Goal: Transaction & Acquisition: Purchase product/service

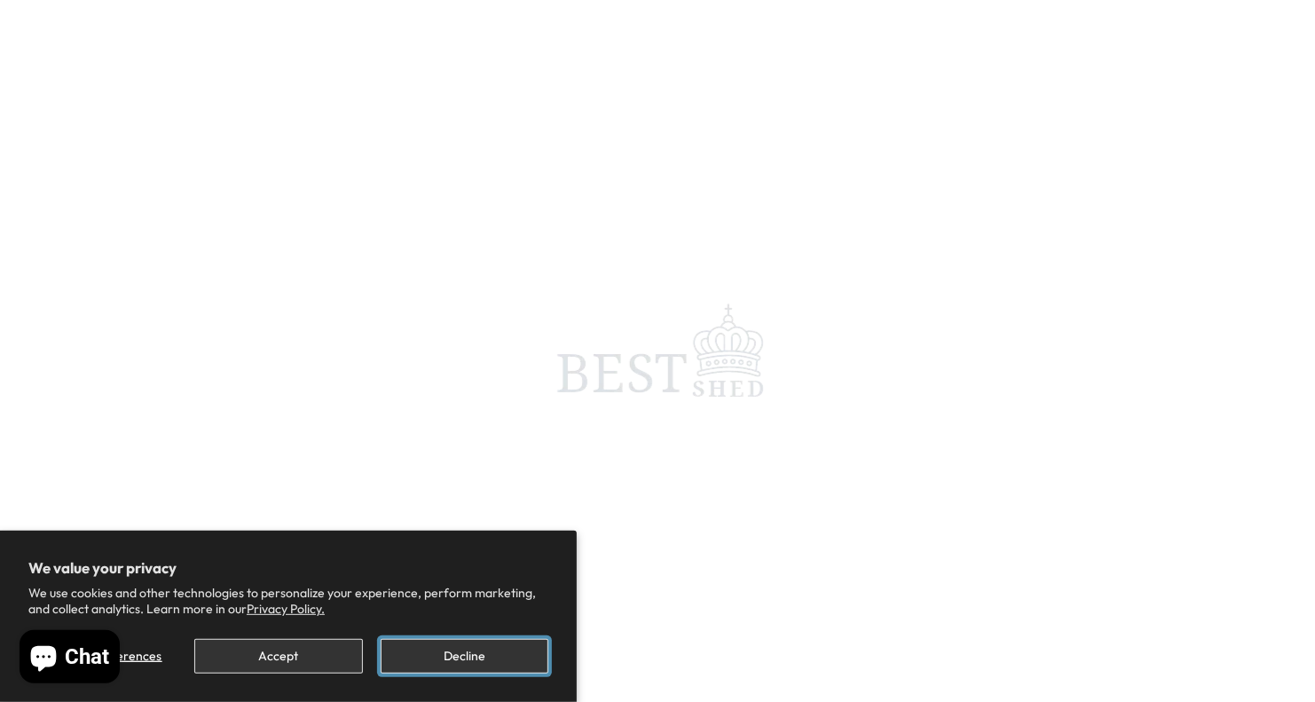
click at [482, 662] on button "Decline" at bounding box center [465, 656] width 168 height 35
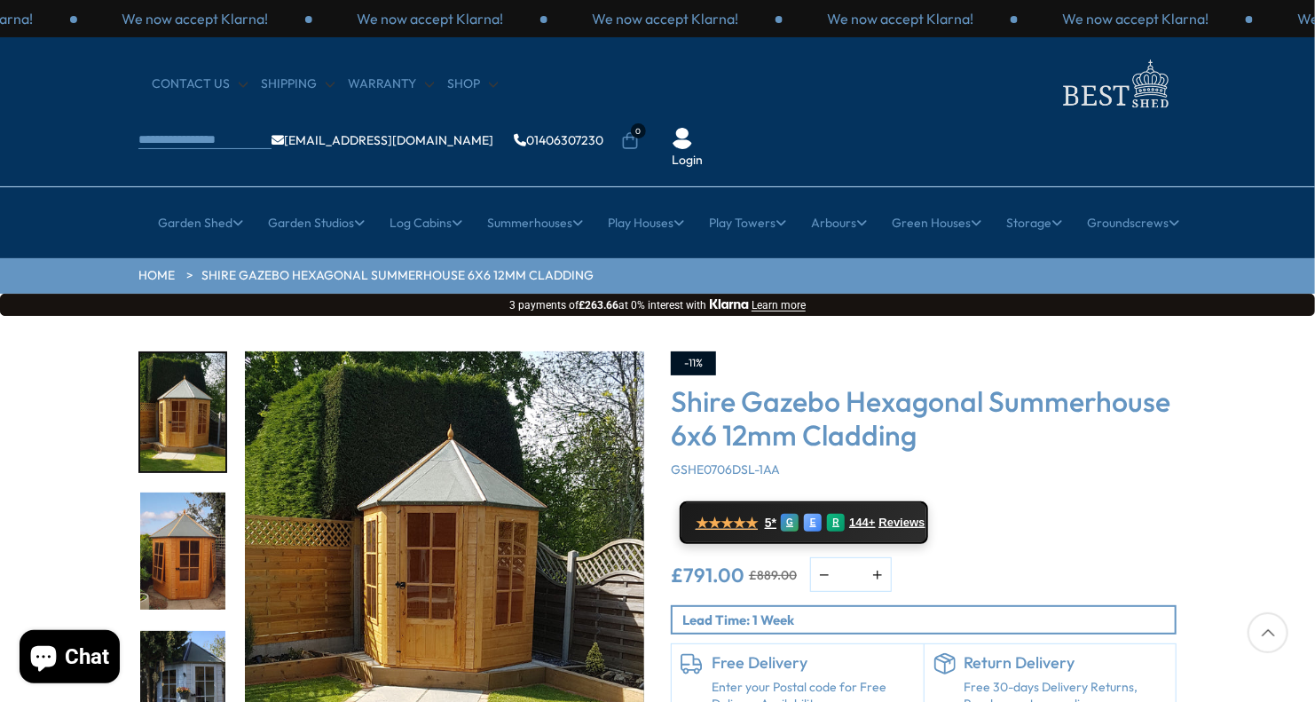
click at [196, 649] on img "3 / 15" at bounding box center [182, 690] width 85 height 118
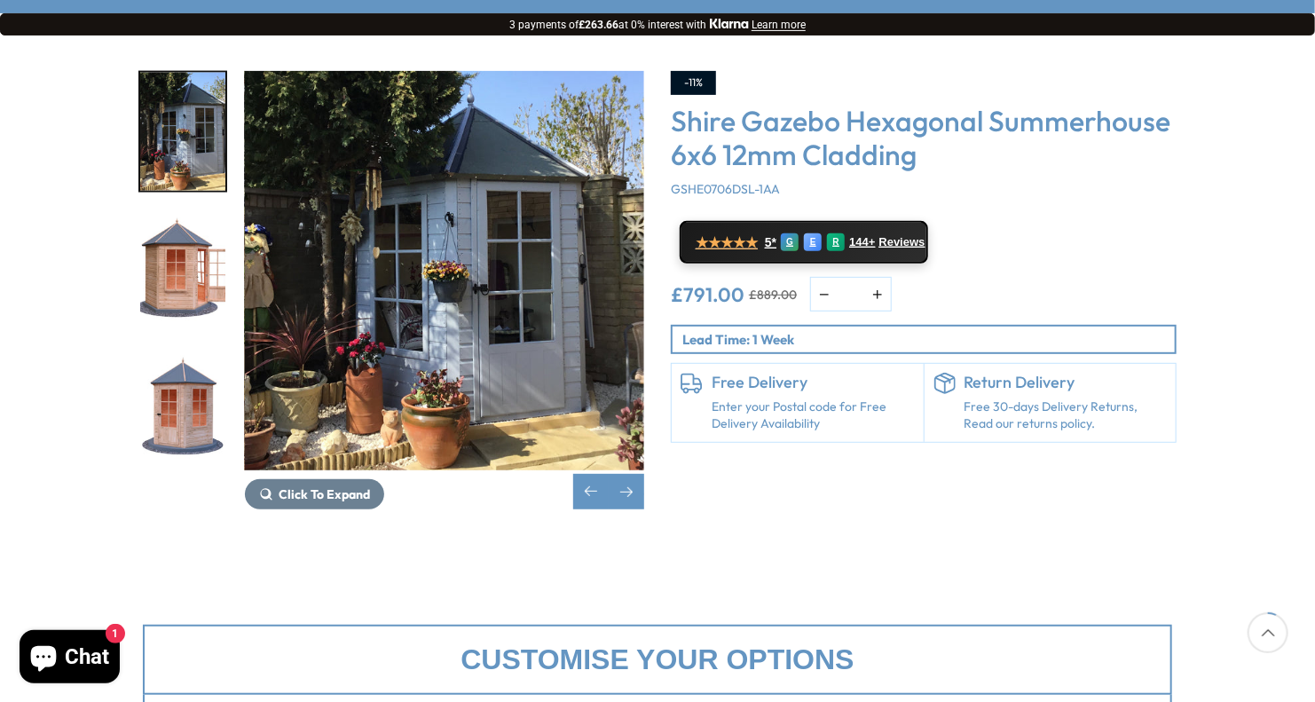
scroll to position [444, 0]
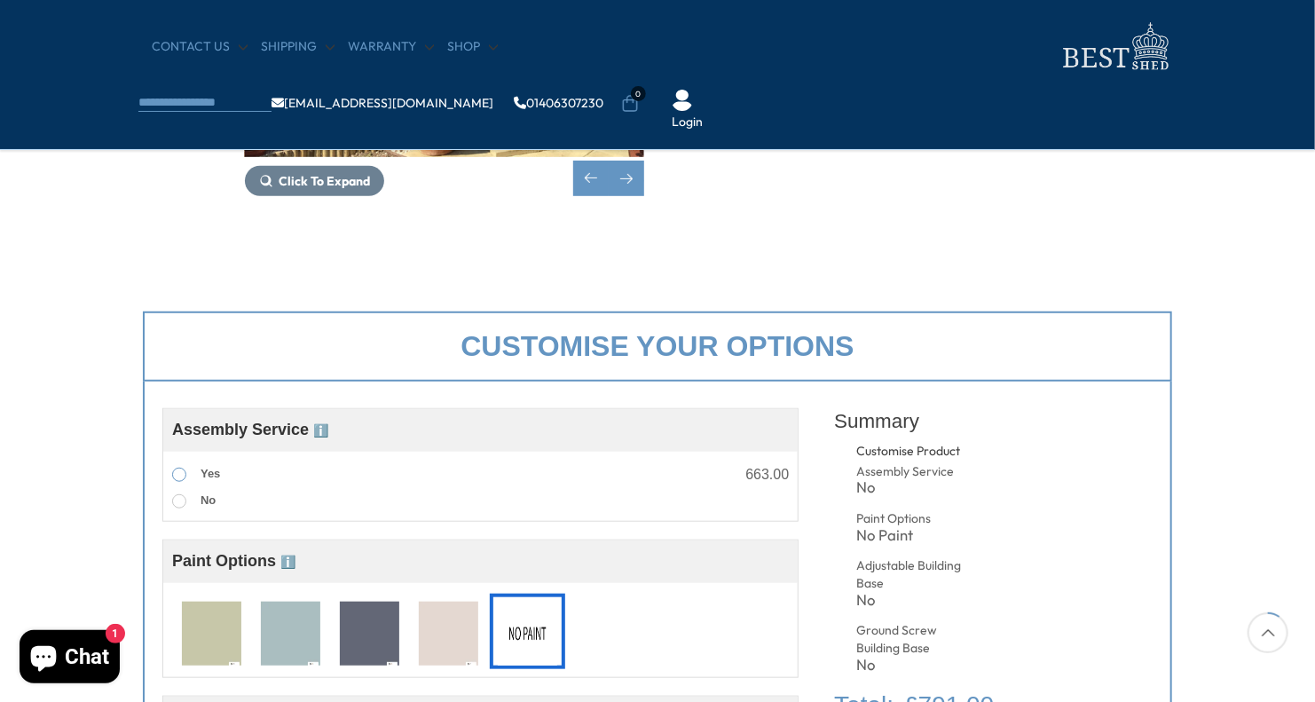
click at [176, 474] on span at bounding box center [179, 475] width 14 height 14
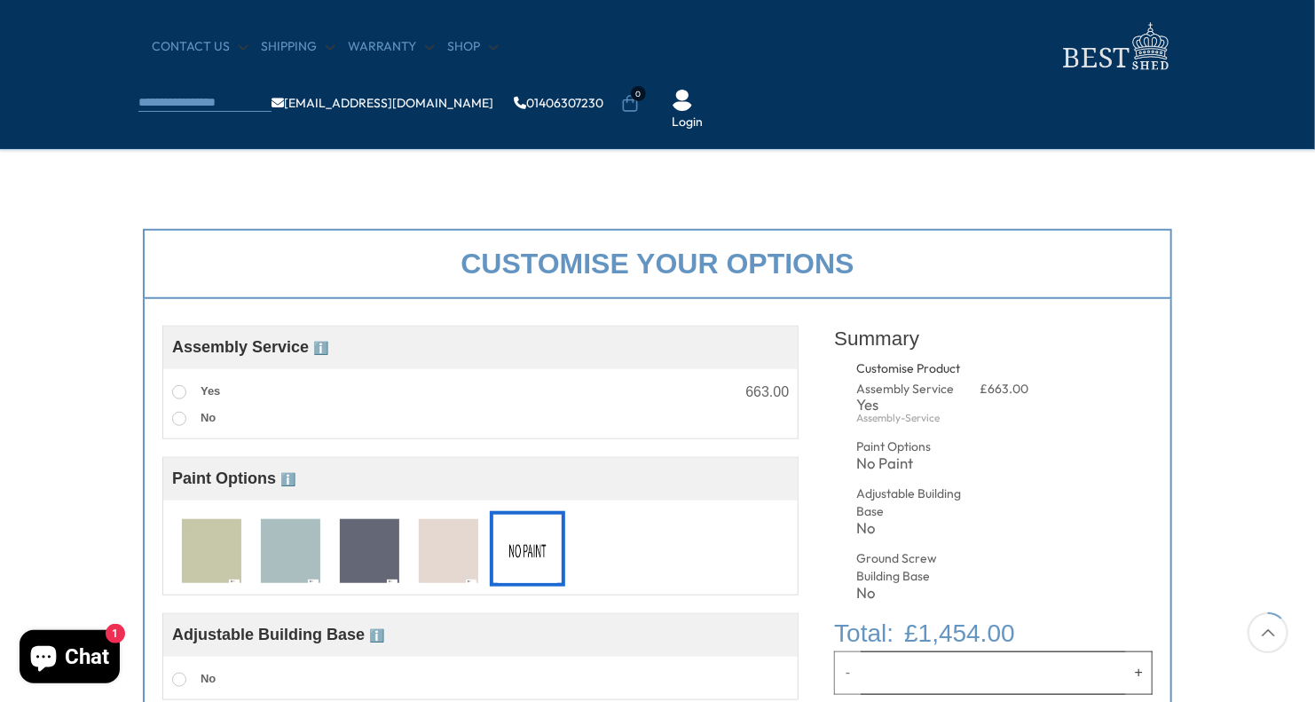
scroll to position [533, 0]
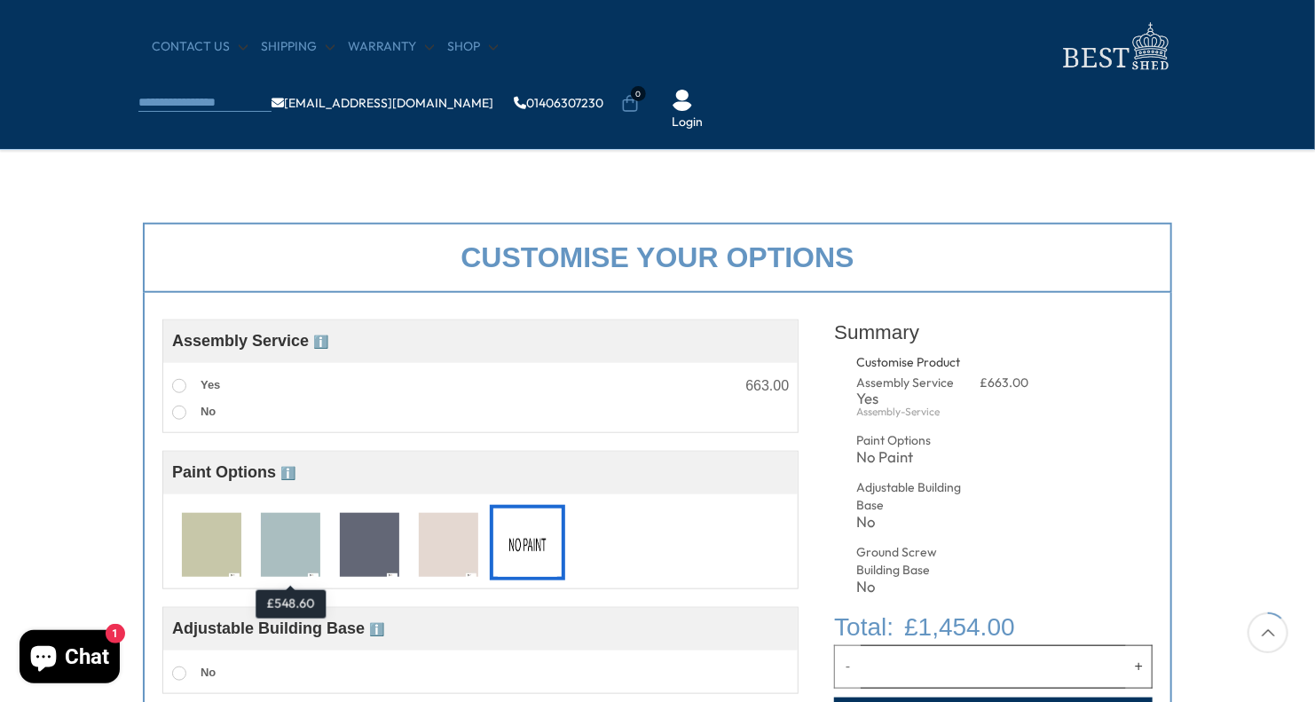
click at [294, 550] on img at bounding box center [290, 546] width 59 height 66
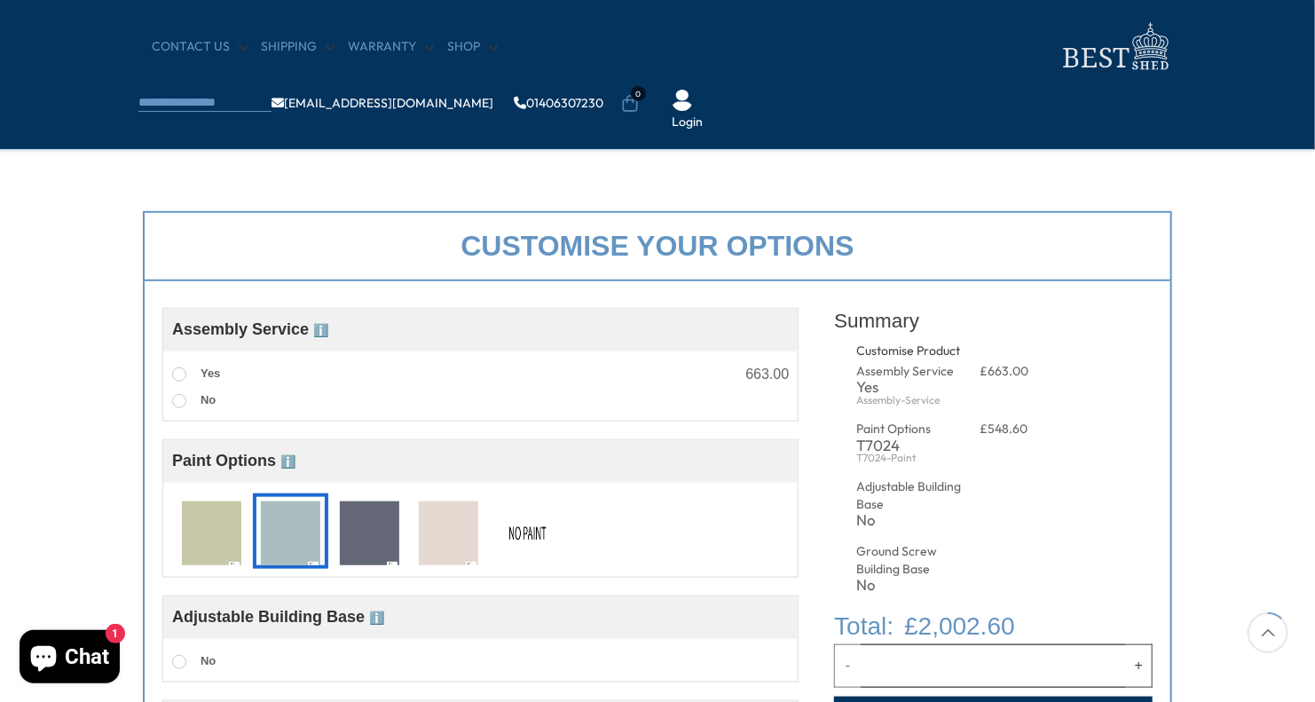
scroll to position [621, 0]
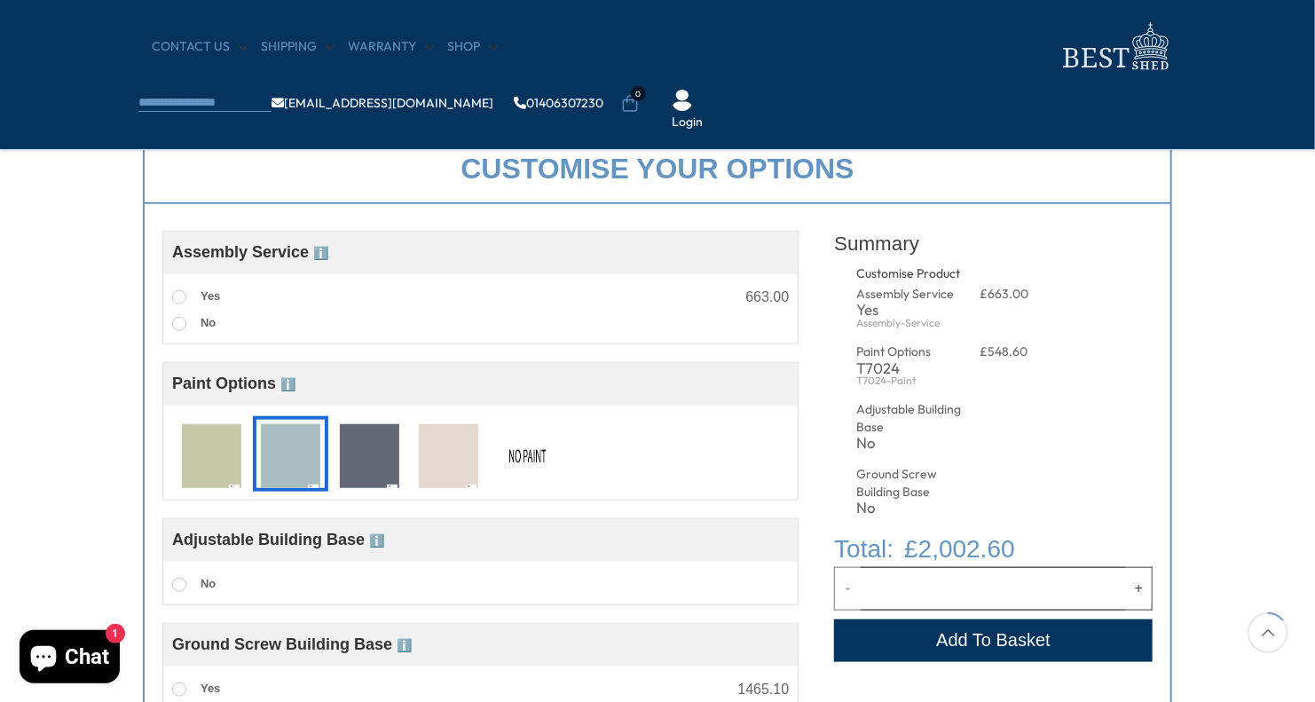
click at [216, 440] on img at bounding box center [211, 457] width 59 height 66
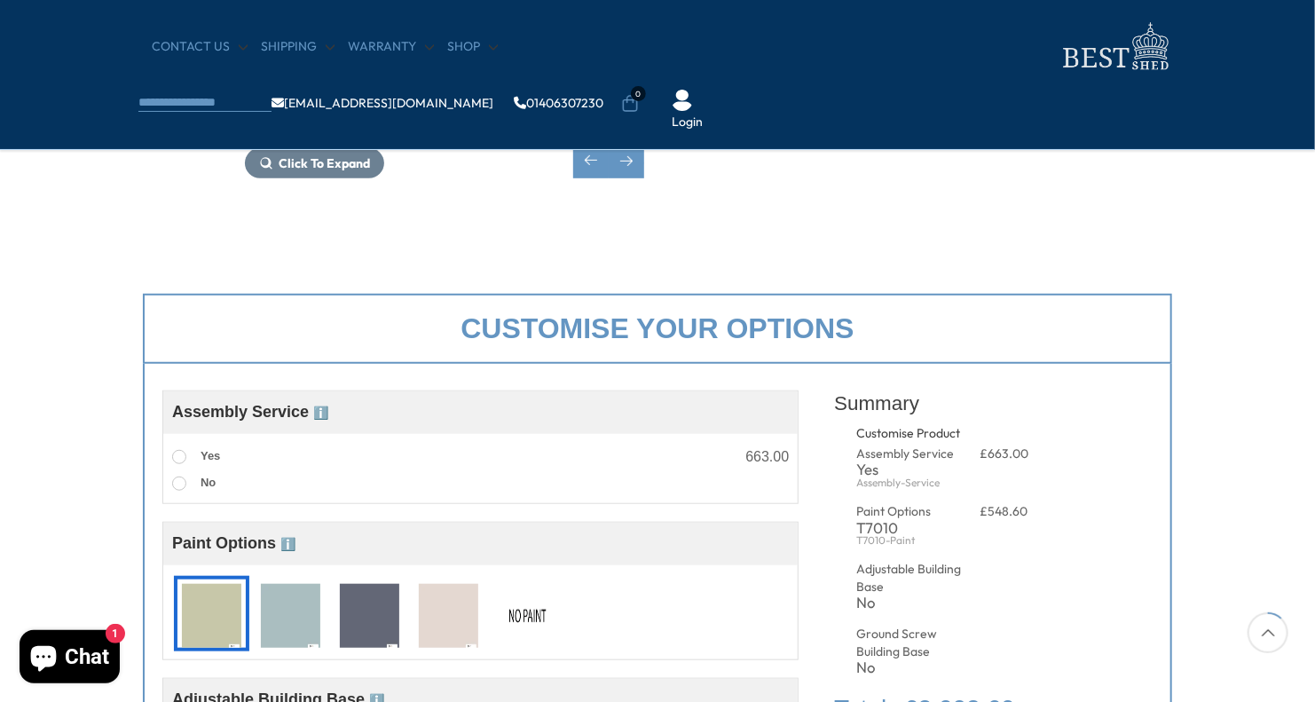
scroll to position [355, 0]
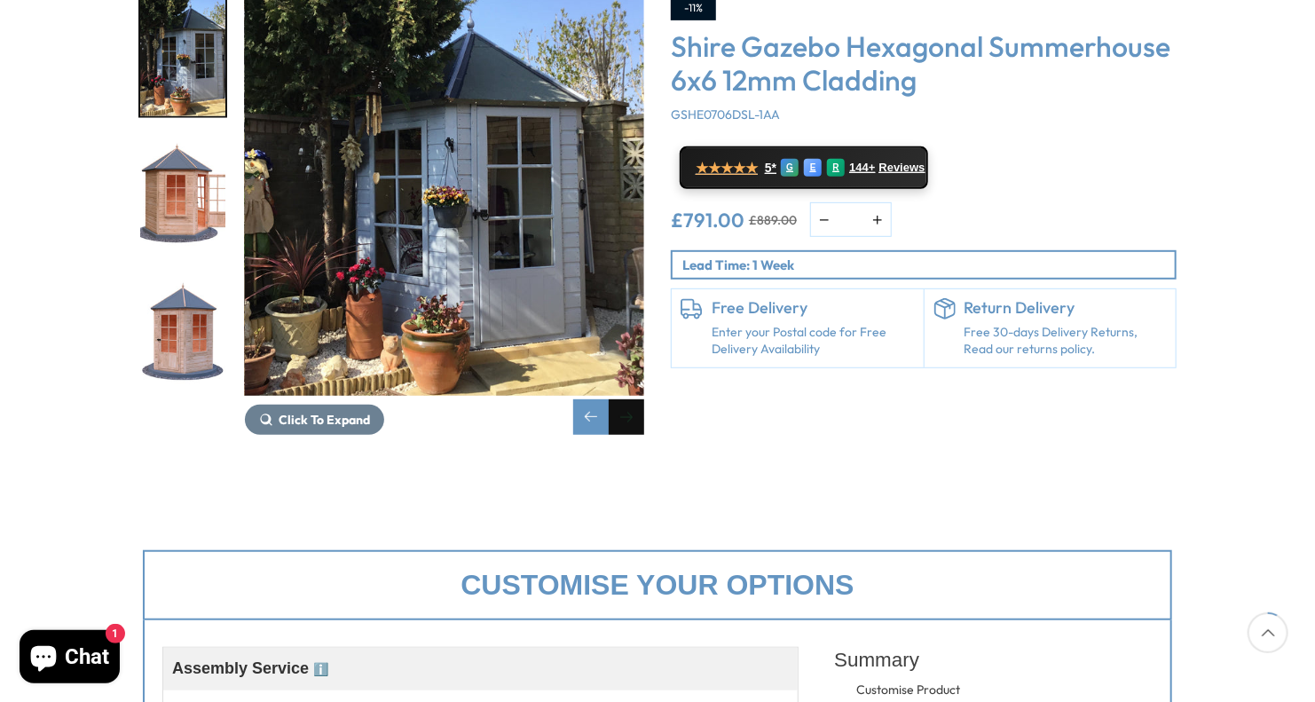
click at [630, 399] on div "Next slide" at bounding box center [627, 417] width 36 height 36
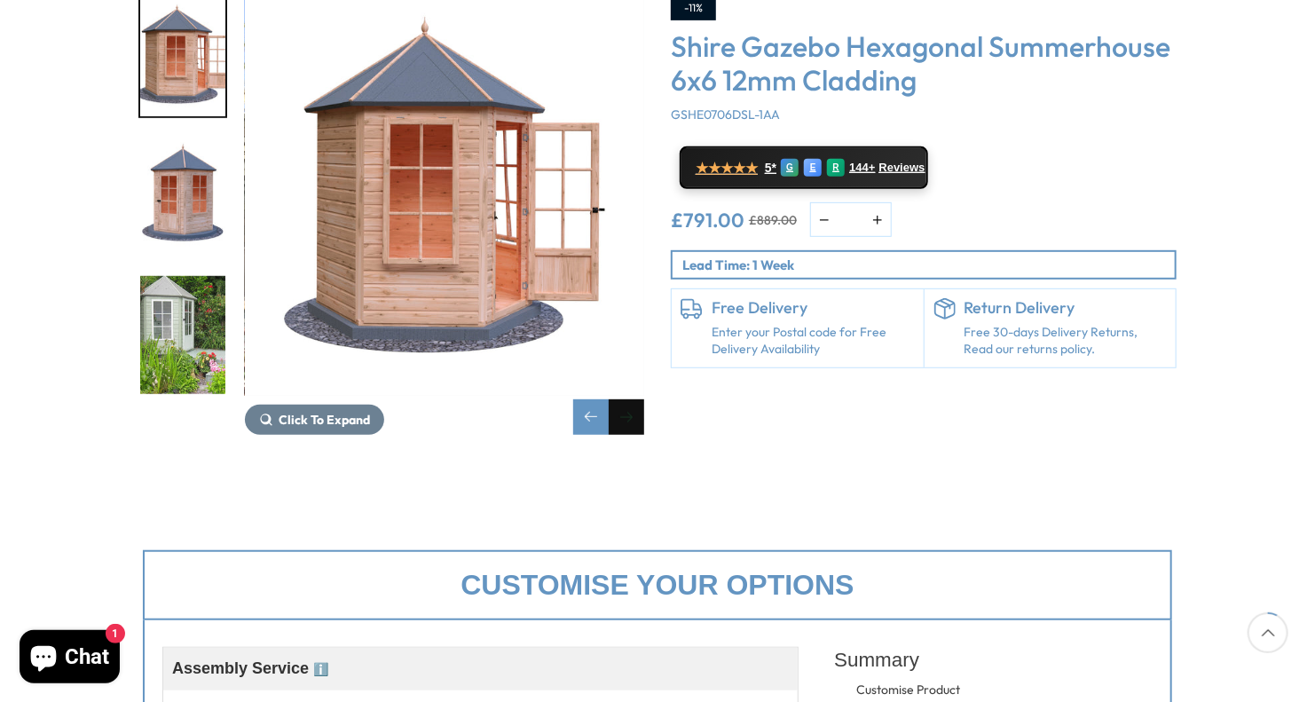
click at [630, 399] on div "Next slide" at bounding box center [627, 417] width 36 height 36
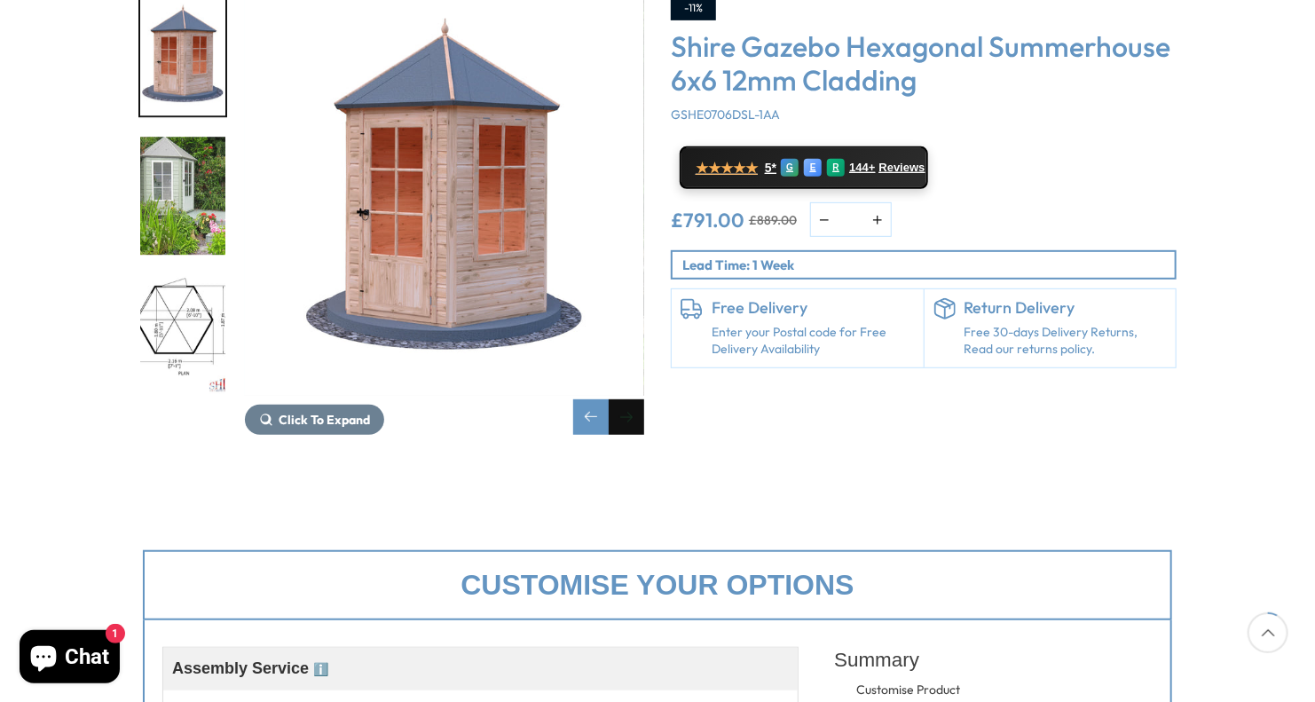
click at [630, 399] on div "Next slide" at bounding box center [627, 417] width 36 height 36
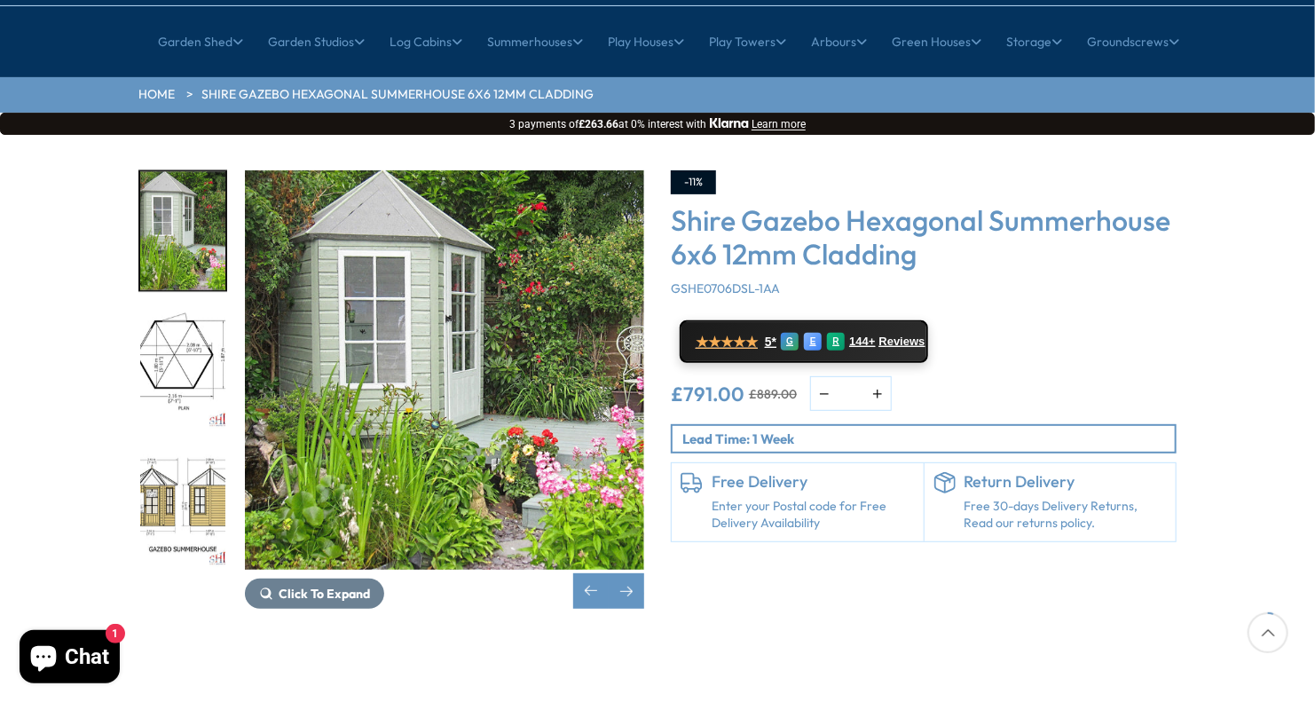
scroll to position [178, 0]
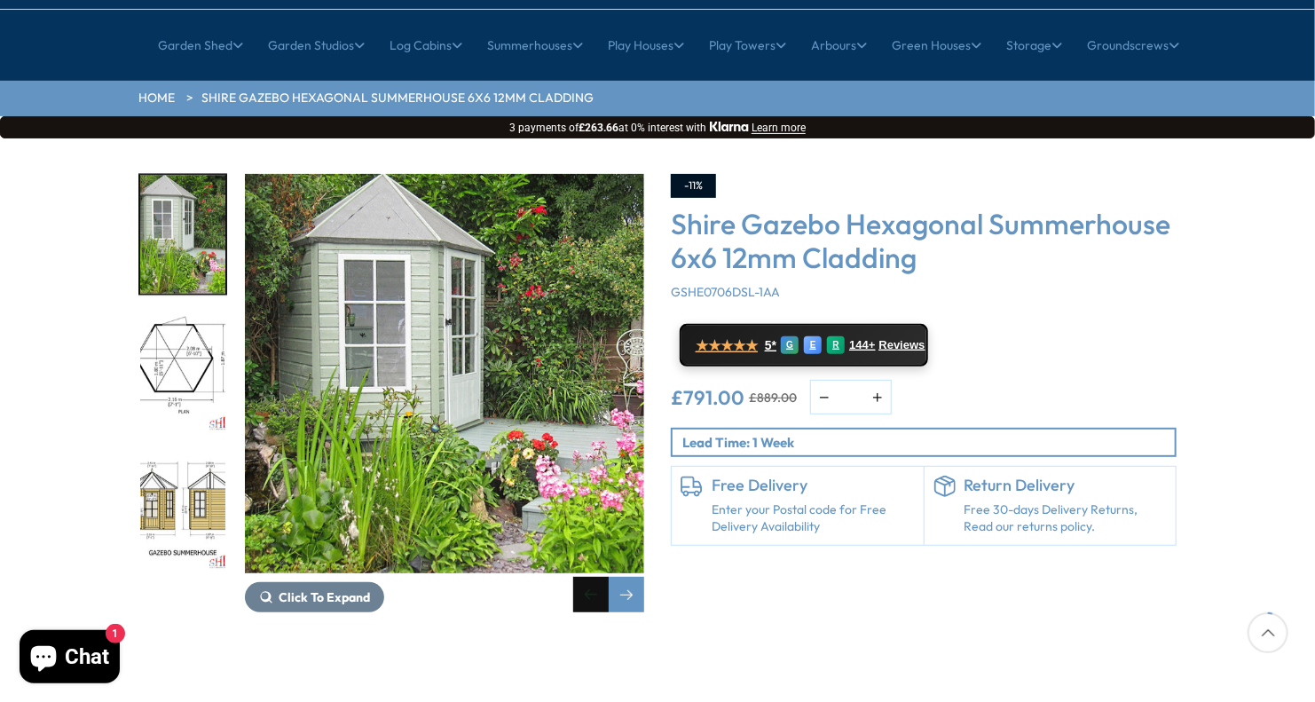
click at [582, 577] on div "Previous slide" at bounding box center [591, 595] width 36 height 36
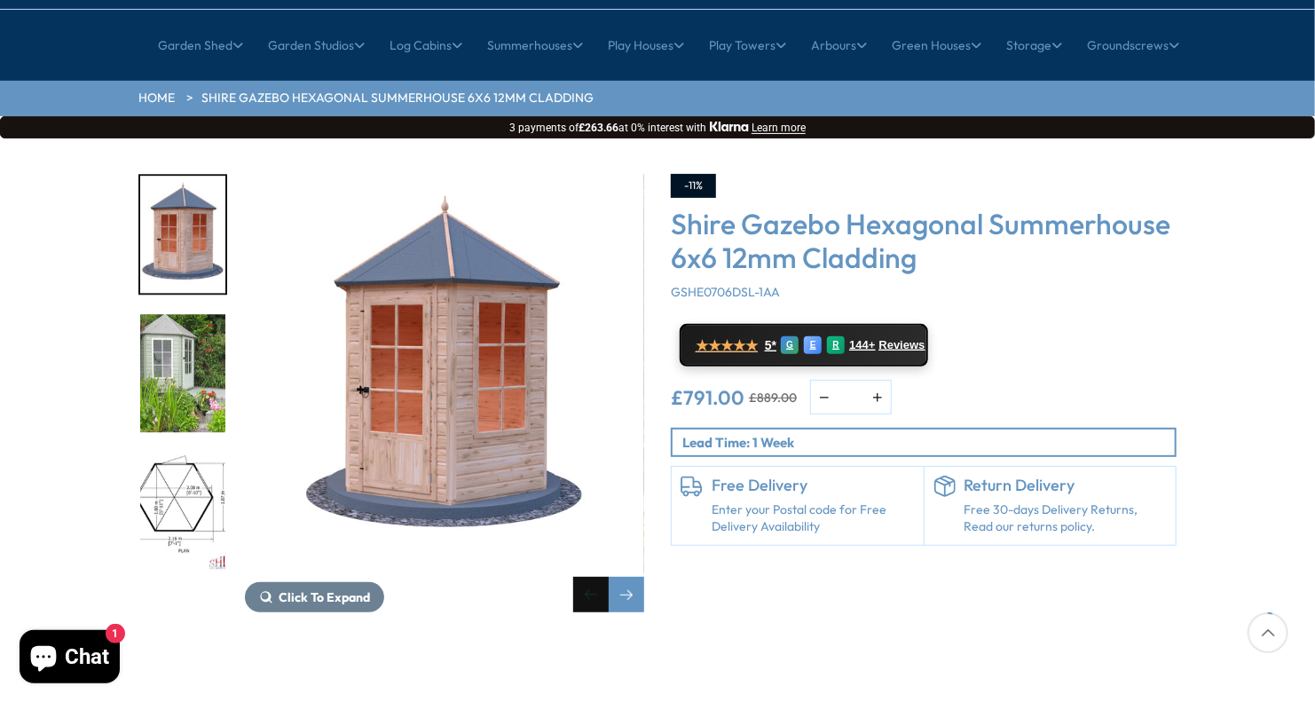
click at [582, 577] on div "Previous slide" at bounding box center [591, 595] width 36 height 36
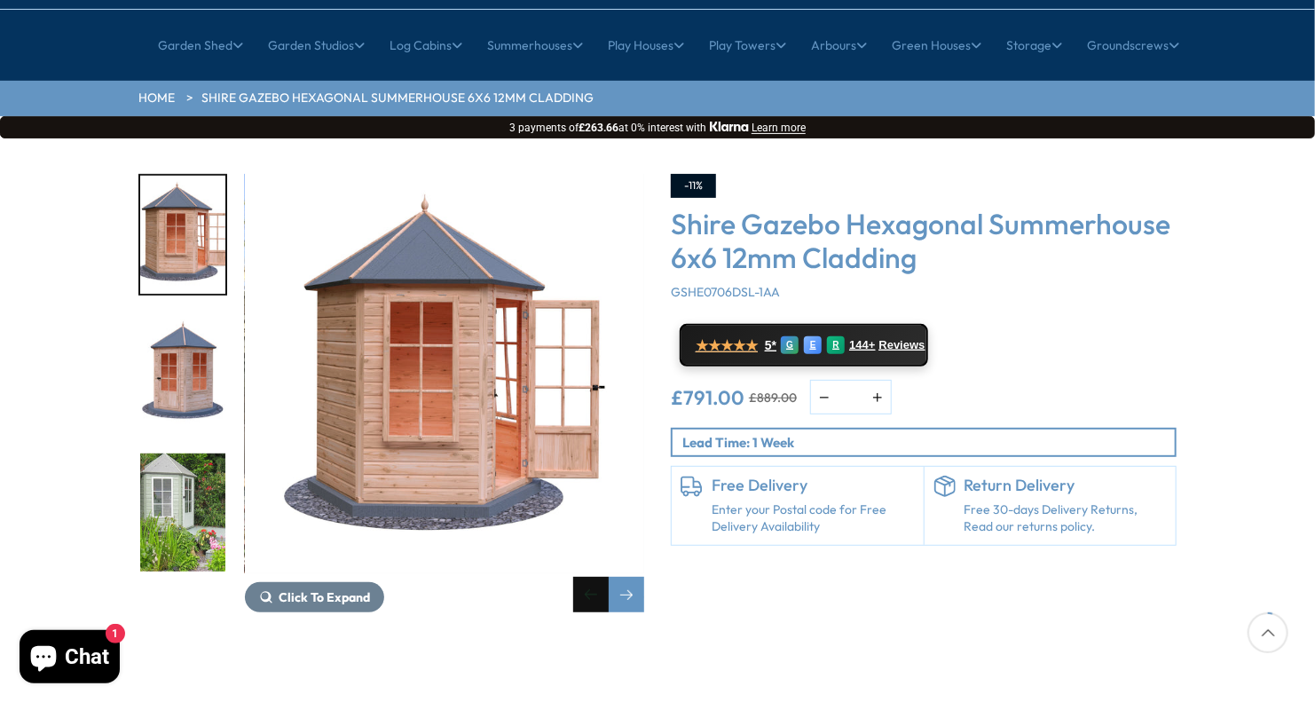
click at [582, 577] on div "Previous slide" at bounding box center [591, 595] width 36 height 36
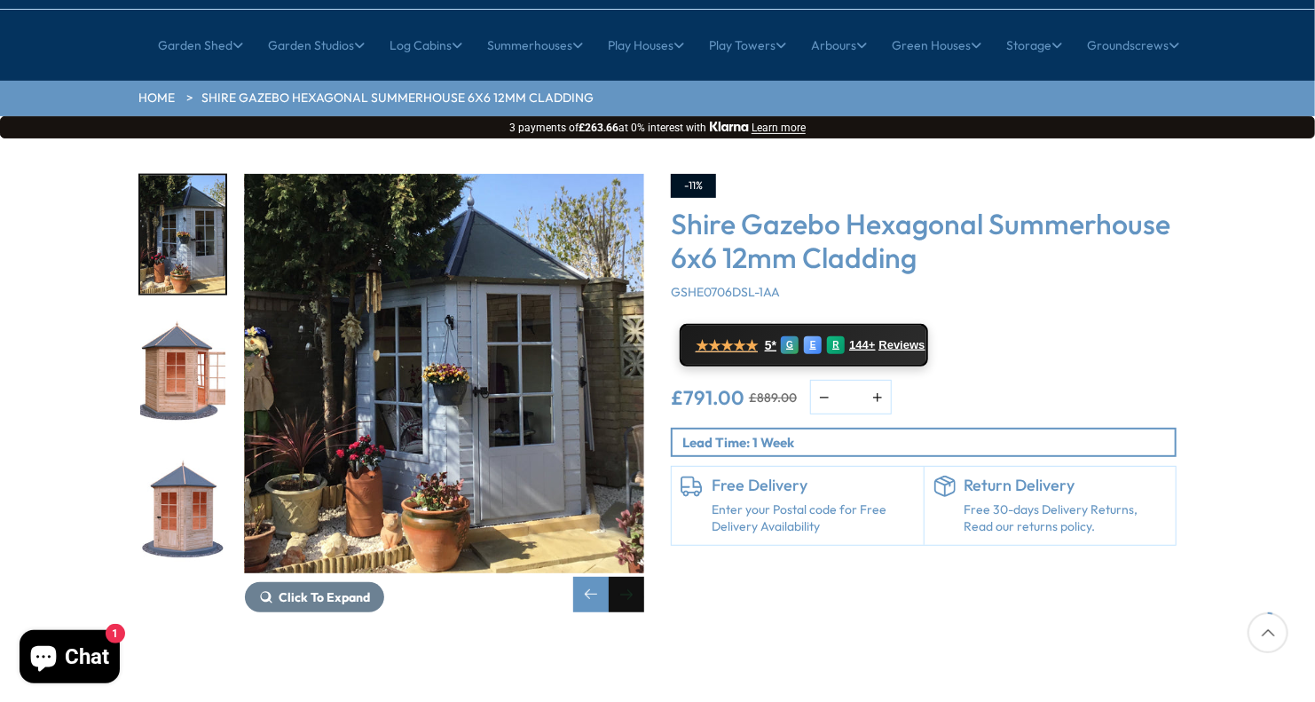
click at [627, 577] on div "Next slide" at bounding box center [627, 595] width 36 height 36
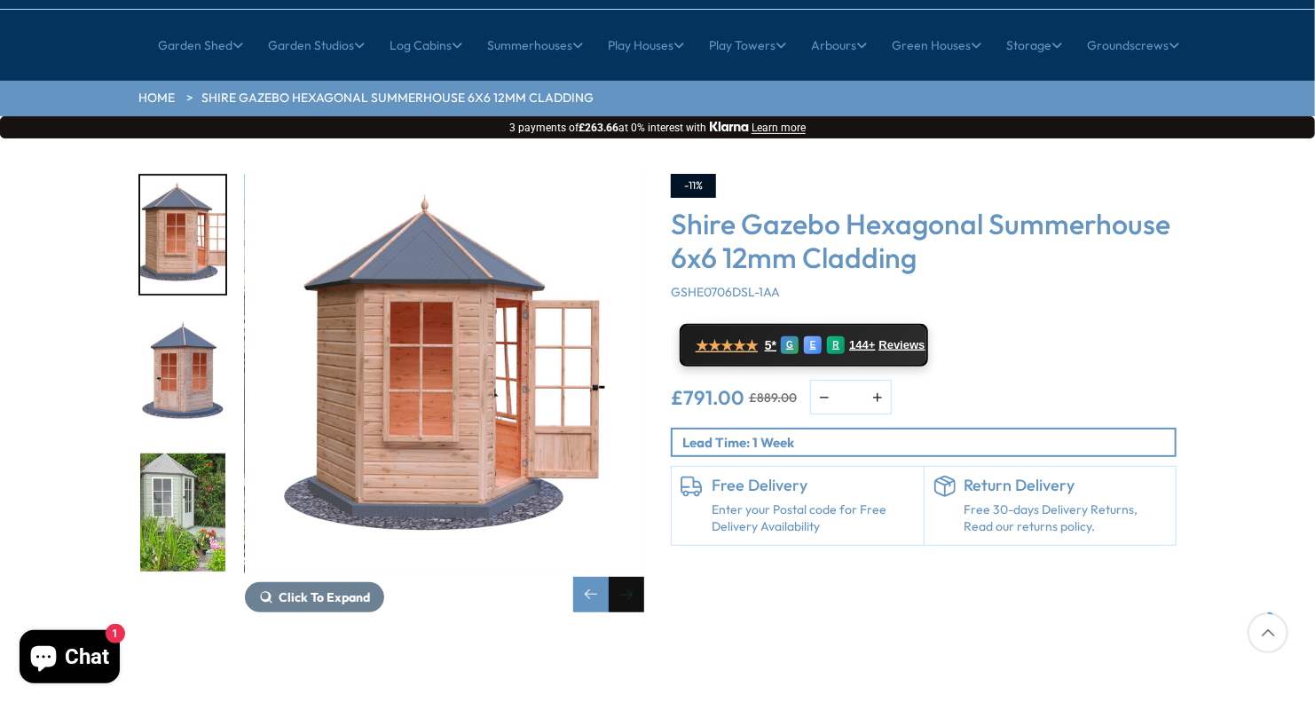
click at [621, 577] on div "Next slide" at bounding box center [627, 595] width 36 height 36
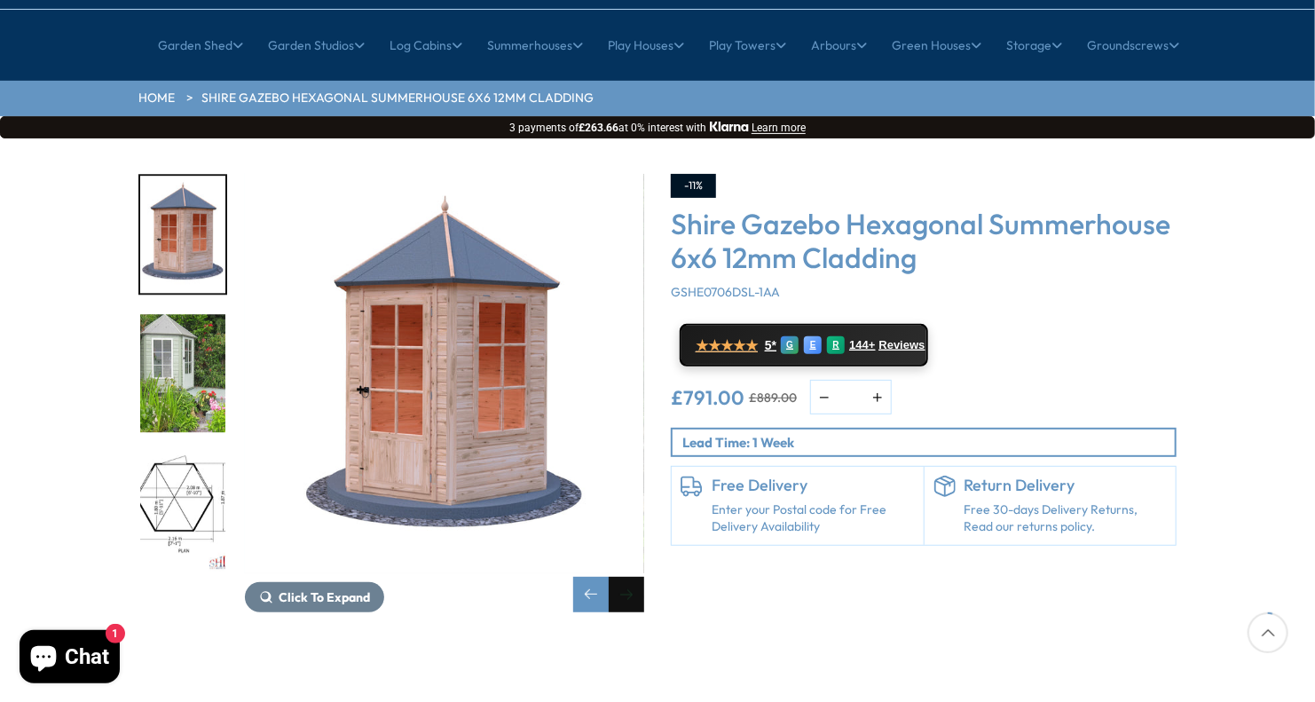
click at [620, 577] on div "Next slide" at bounding box center [627, 595] width 36 height 36
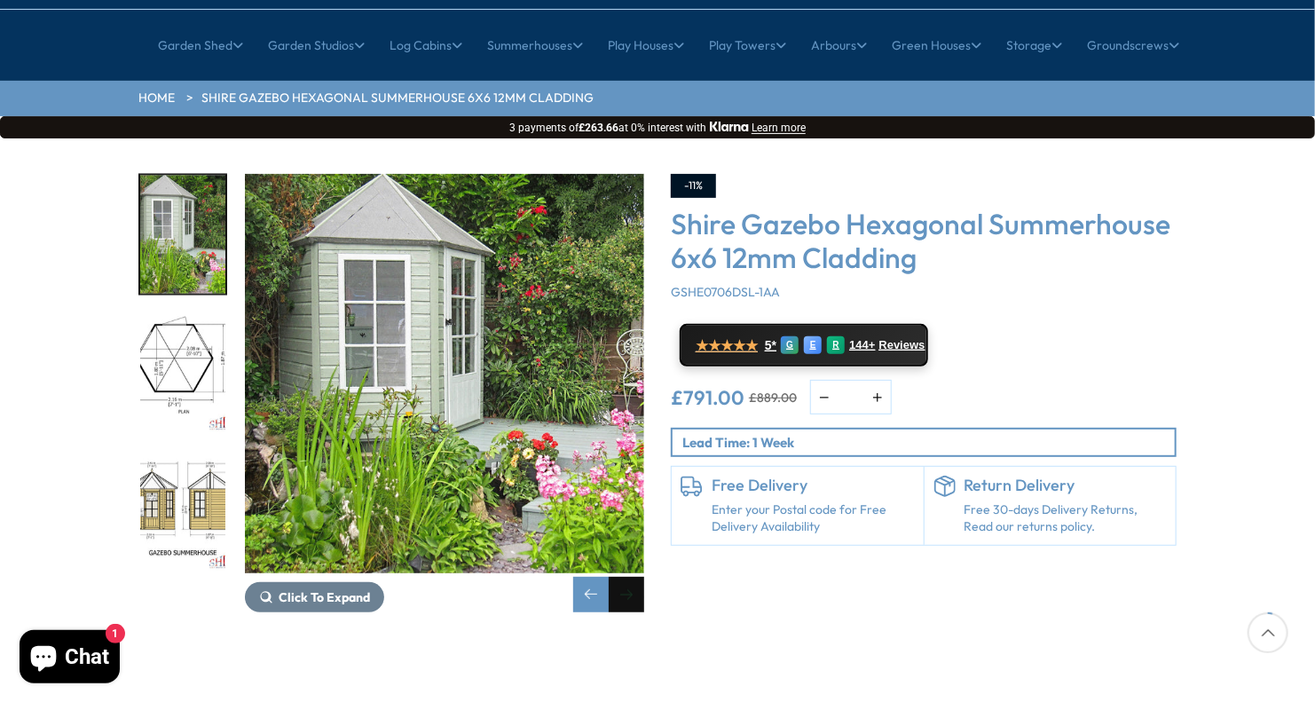
click at [628, 577] on div "Next slide" at bounding box center [627, 595] width 36 height 36
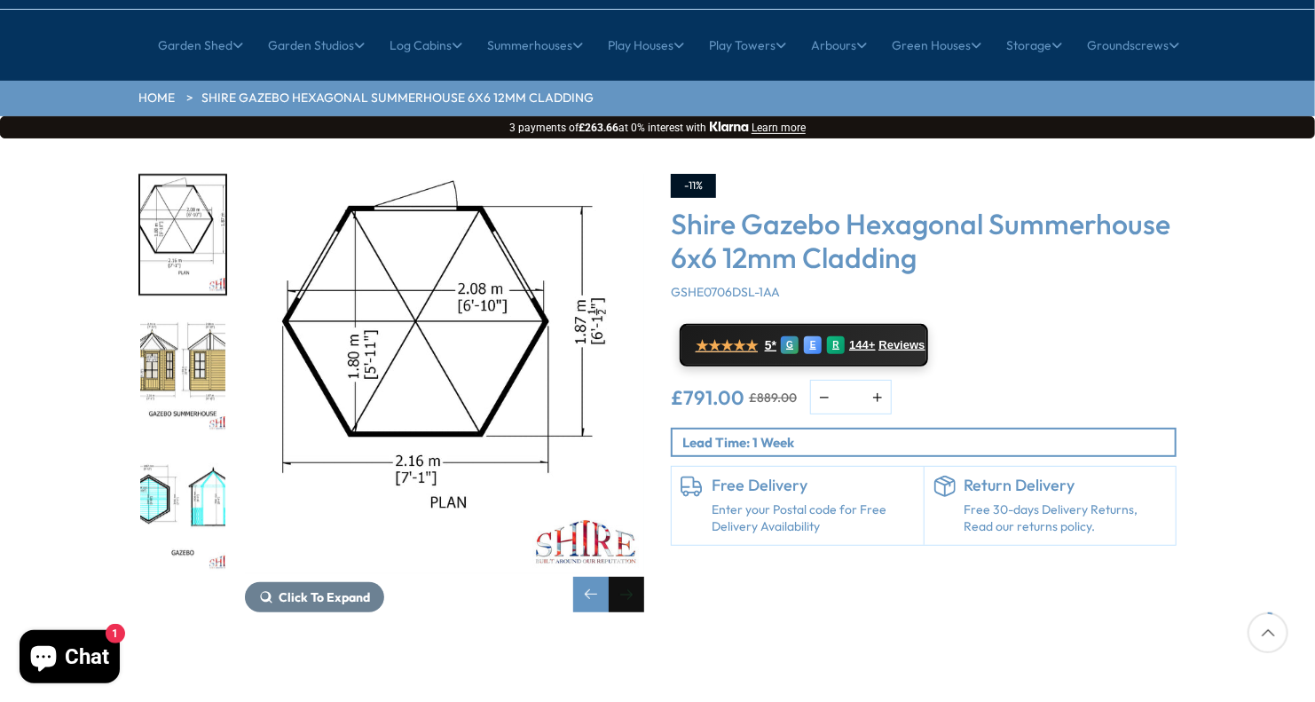
click at [631, 577] on div "Next slide" at bounding box center [627, 595] width 36 height 36
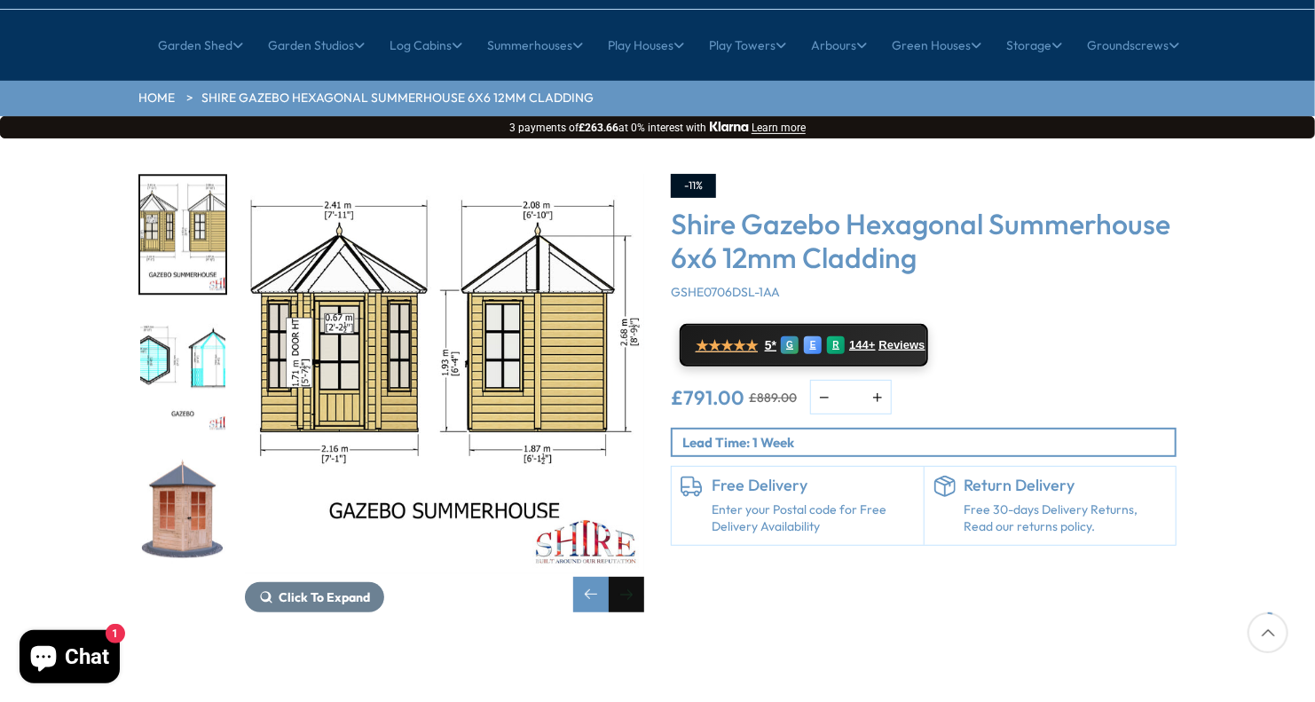
click at [630, 577] on div "Next slide" at bounding box center [627, 595] width 36 height 36
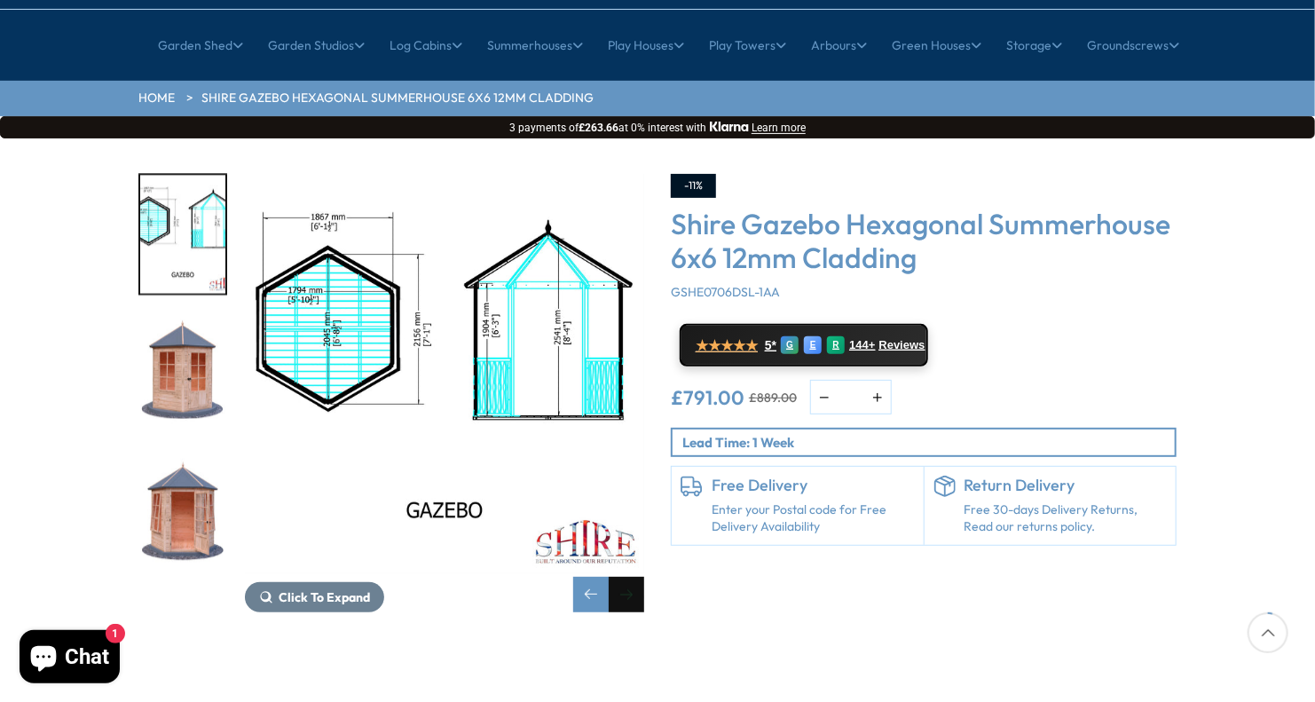
click at [625, 577] on div "Next slide" at bounding box center [627, 595] width 36 height 36
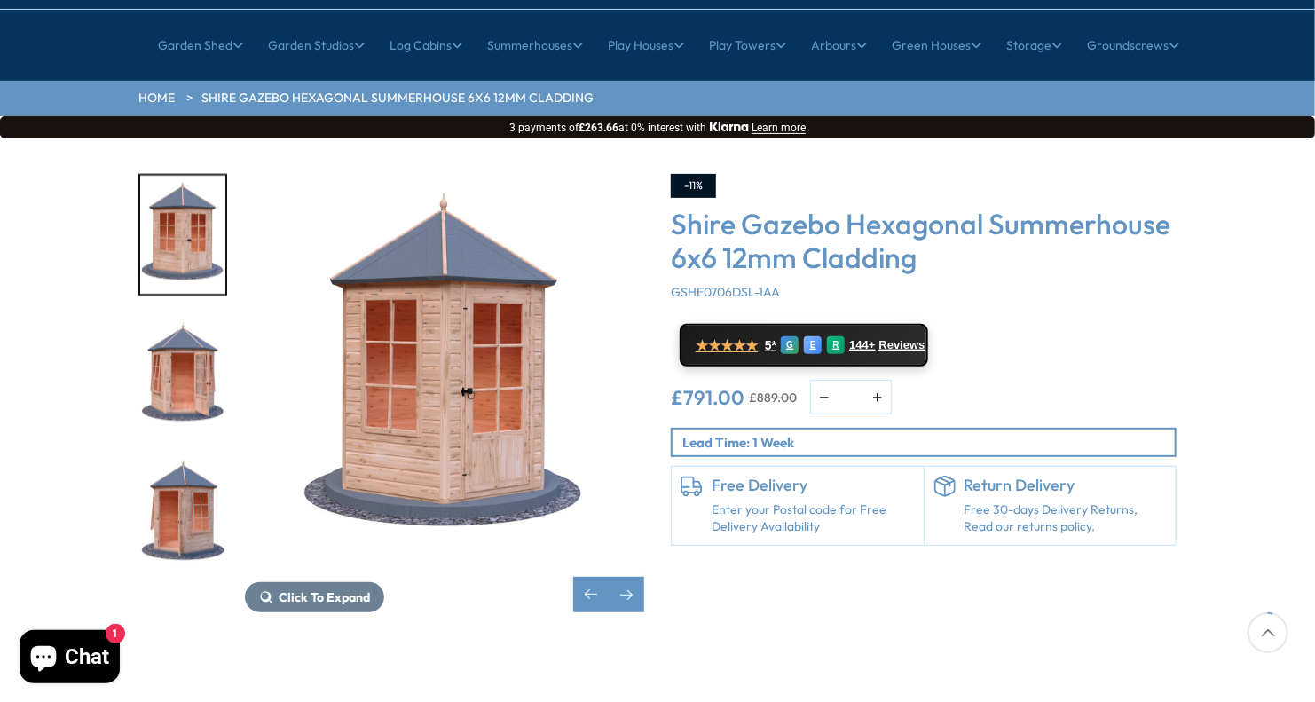
click at [623, 561] on div "Click To Expand Click To Expand Click To Expand Click To Expand Click To Expand…" at bounding box center [657, 406] width 1315 height 536
